Goal: Find specific page/section: Find specific page/section

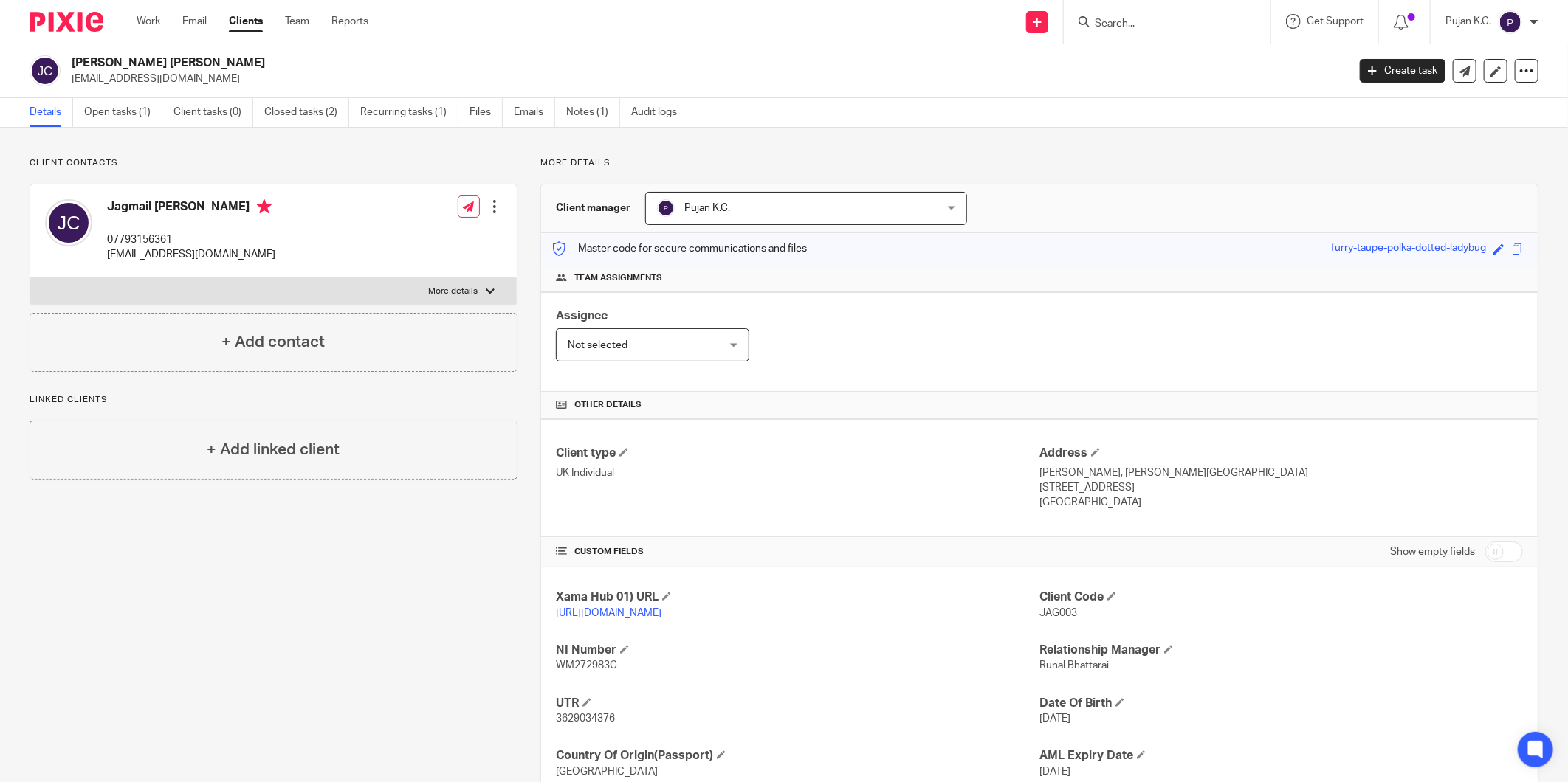
click at [1128, 19] on input "Search" at bounding box center [1159, 25] width 133 height 14
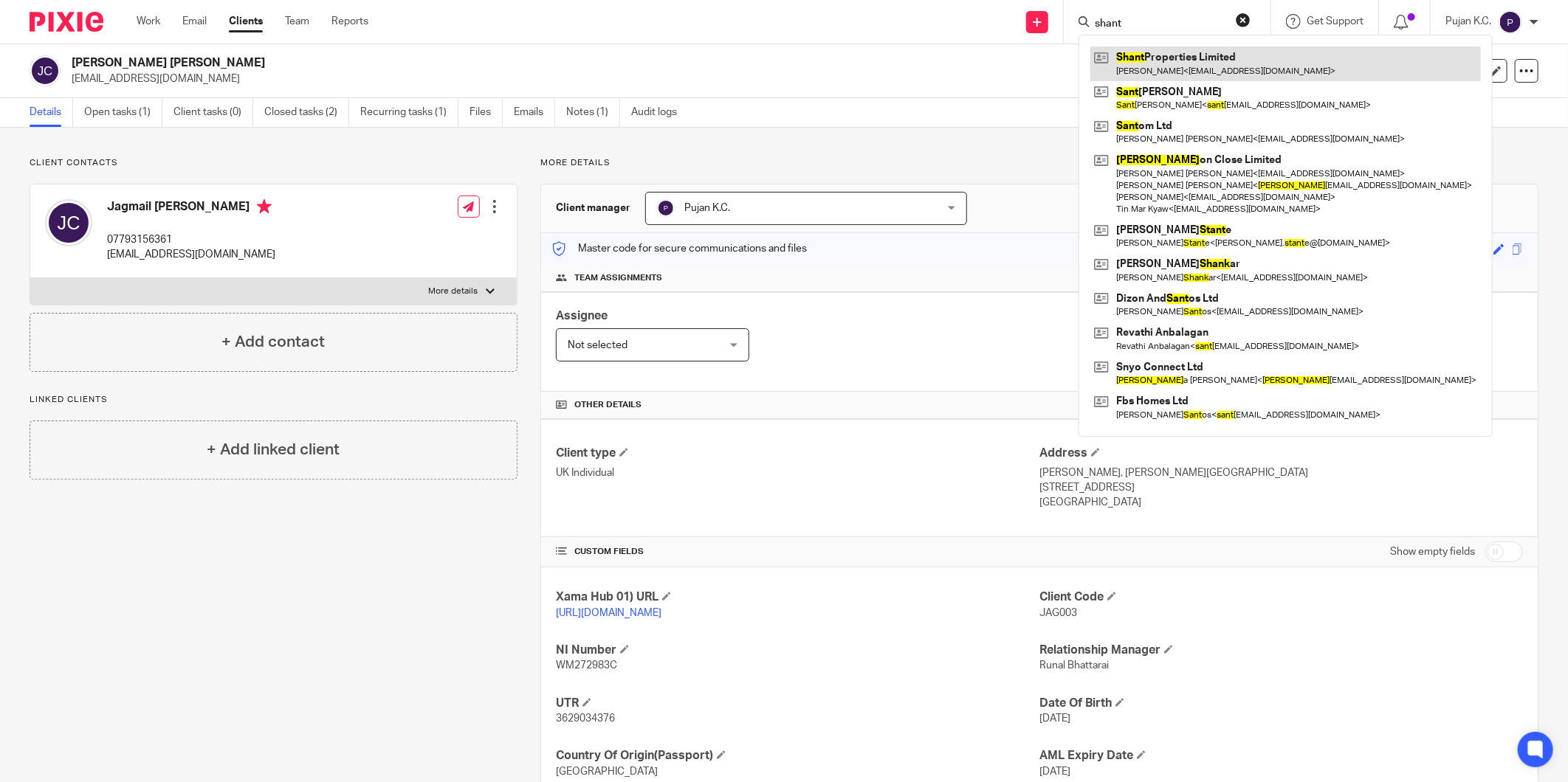
type input "shant"
click at [1182, 65] on link at bounding box center [1286, 63] width 391 height 34
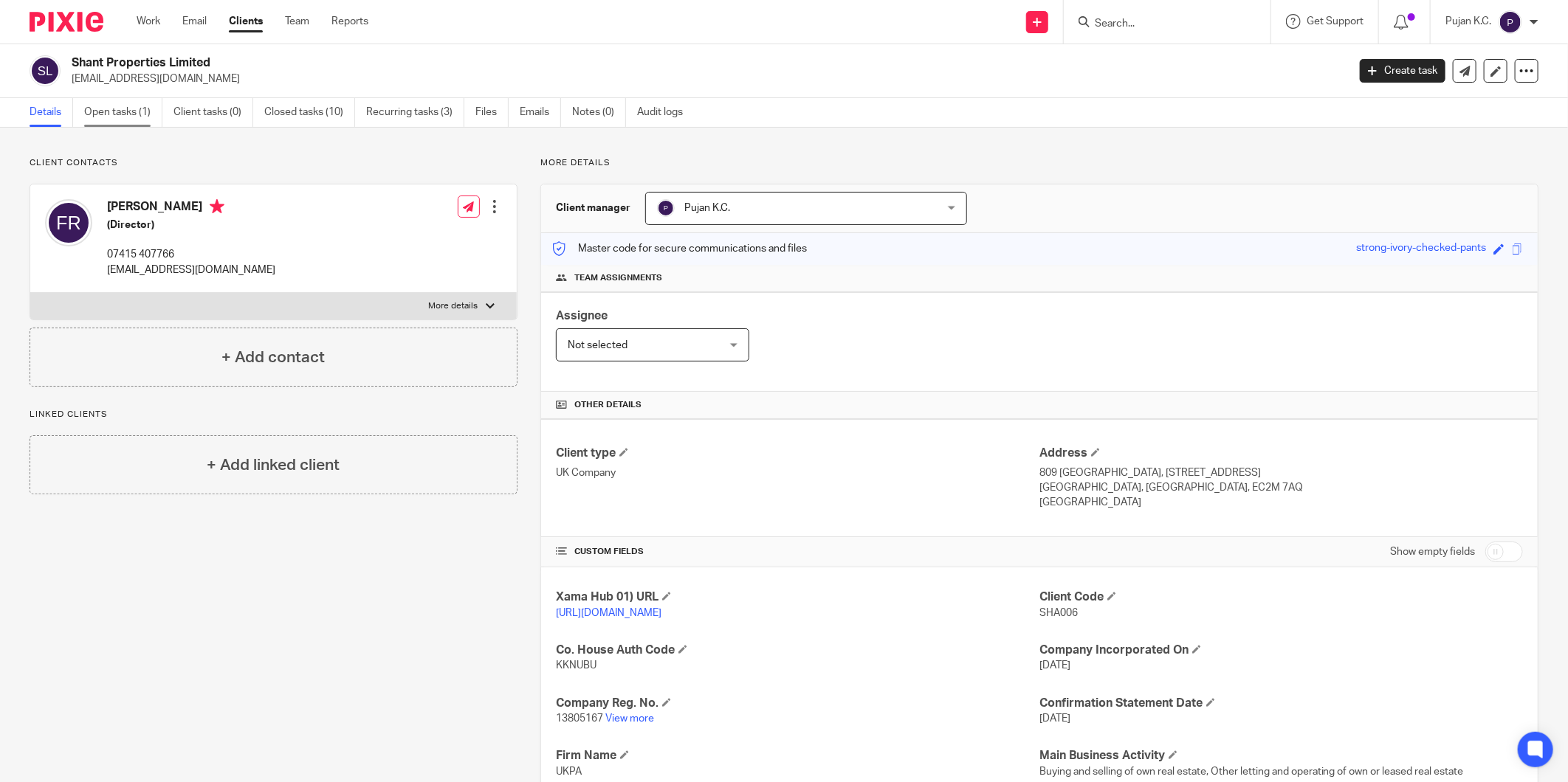
click at [120, 102] on link "Open tasks (1)" at bounding box center [123, 113] width 78 height 29
